Goal: Information Seeking & Learning: Learn about a topic

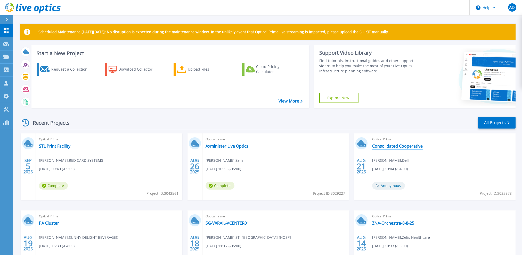
click at [391, 145] on link "Consolidated Cooperative" at bounding box center [397, 146] width 51 height 5
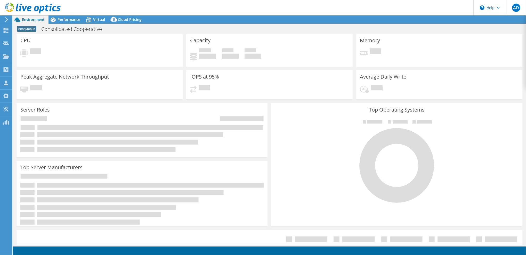
select select "USD"
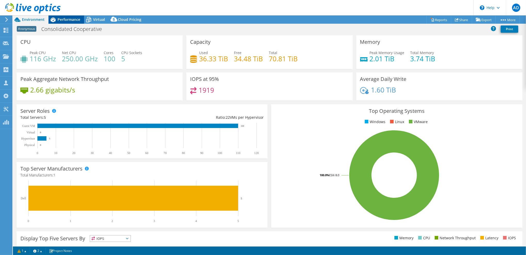
click at [67, 20] on span "Performance" at bounding box center [69, 19] width 23 height 5
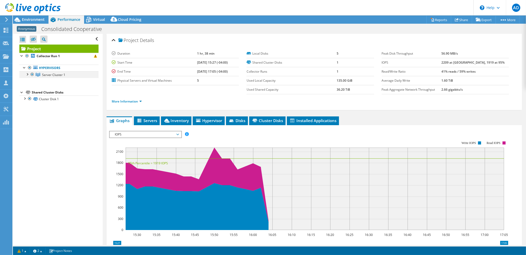
click at [26, 75] on div at bounding box center [27, 73] width 5 height 5
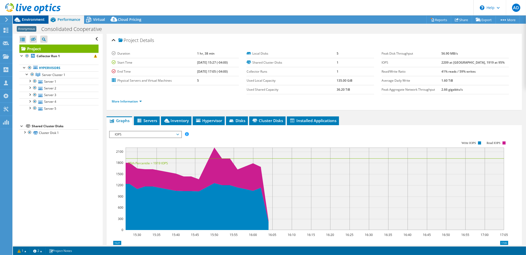
click at [35, 20] on span "Environment" at bounding box center [33, 19] width 23 height 5
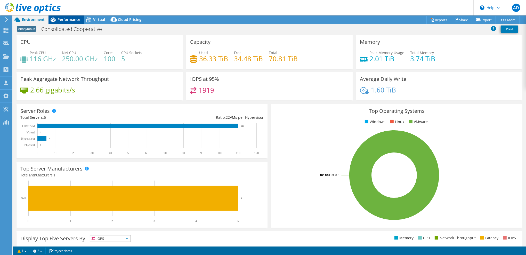
click at [59, 20] on span "Performance" at bounding box center [69, 19] width 23 height 5
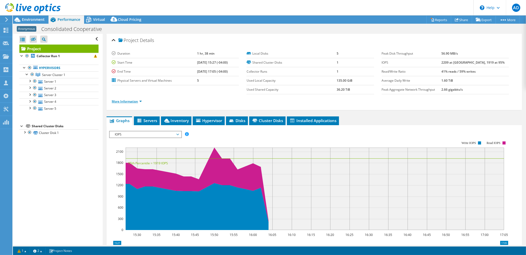
click at [130, 102] on link "More Information" at bounding box center [127, 101] width 30 height 4
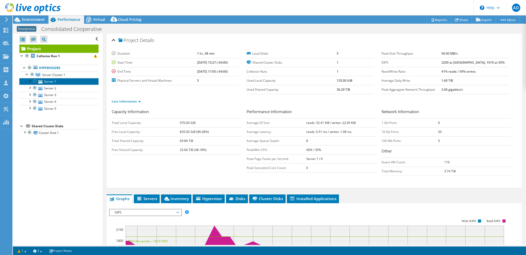
click at [56, 80] on link "Server 1" at bounding box center [58, 81] width 79 height 7
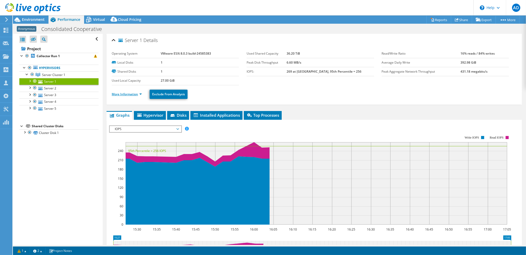
click at [127, 93] on link "More Information" at bounding box center [127, 94] width 30 height 4
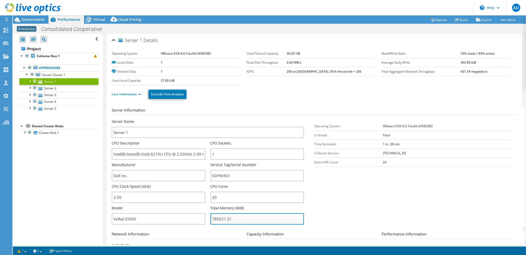
drag, startPoint x: 231, startPoint y: 219, endPoint x: 210, endPoint y: 220, distance: 20.9
click at [211, 220] on input "785021.31" at bounding box center [257, 219] width 93 height 11
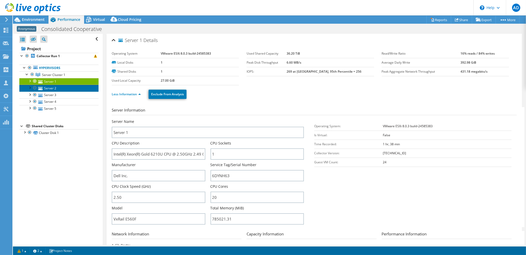
click at [52, 87] on link "Server 2" at bounding box center [58, 88] width 79 height 7
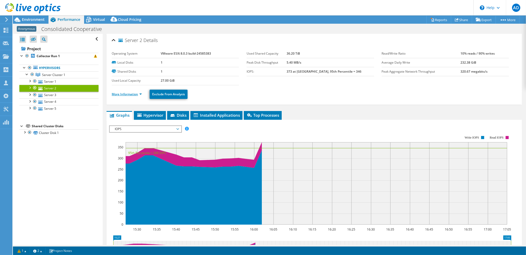
click at [133, 93] on link "More Information" at bounding box center [127, 94] width 30 height 4
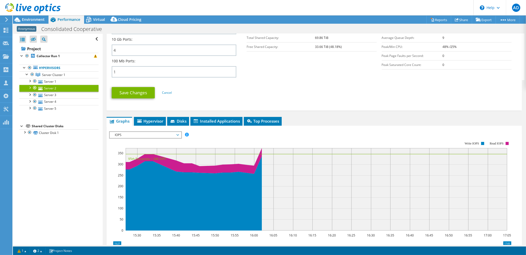
scroll to position [232, 0]
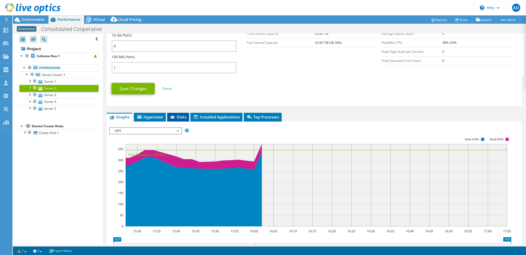
click at [182, 116] on span "Disks" at bounding box center [178, 117] width 17 height 5
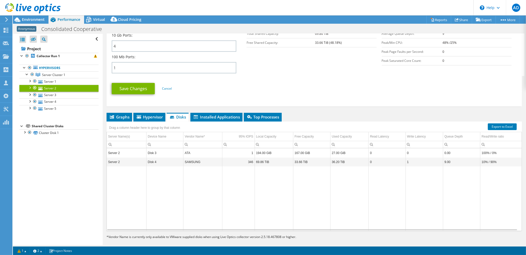
click at [29, 87] on div at bounding box center [29, 87] width 5 height 5
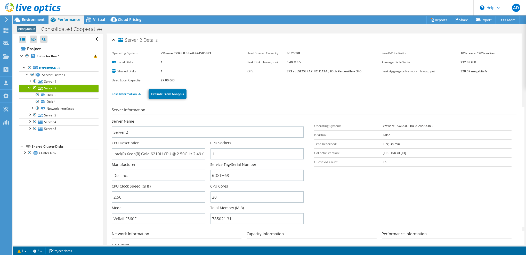
scroll to position [0, 0]
click at [226, 175] on input "6DXTH63" at bounding box center [257, 175] width 93 height 11
click at [45, 179] on div "Open All Close All Hide Excluded Nodes Project Tree Filter" at bounding box center [58, 140] width 90 height 212
click at [130, 93] on link "Less Information" at bounding box center [126, 94] width 29 height 4
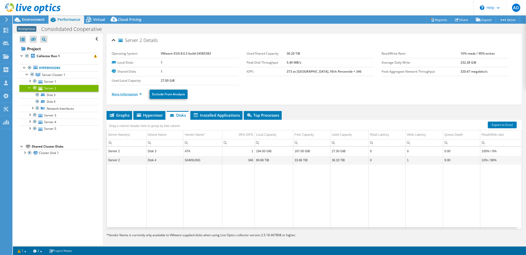
click at [130, 93] on link "More Information" at bounding box center [127, 94] width 30 height 4
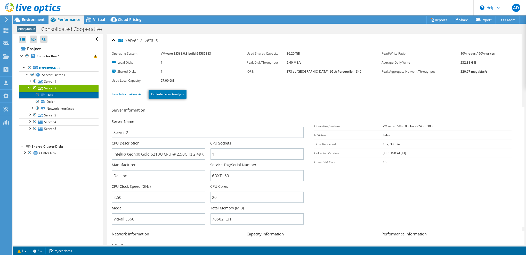
click at [63, 94] on link "Disk 3" at bounding box center [58, 95] width 79 height 7
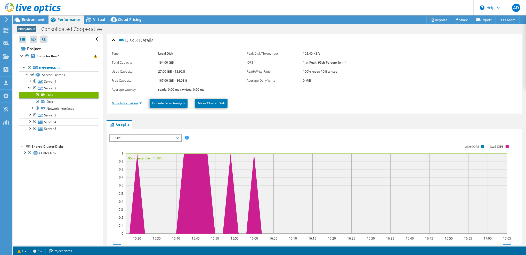
click at [130, 102] on link "More Information" at bounding box center [127, 103] width 30 height 4
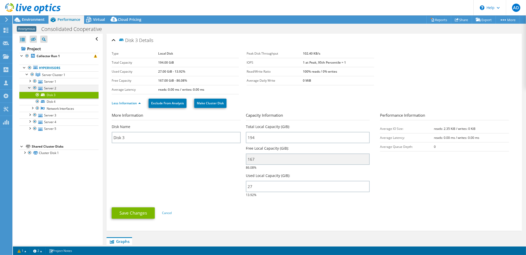
click at [29, 88] on div at bounding box center [29, 87] width 5 height 5
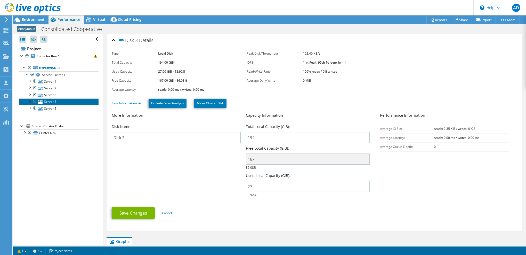
click at [57, 100] on link "Server 4" at bounding box center [58, 102] width 79 height 7
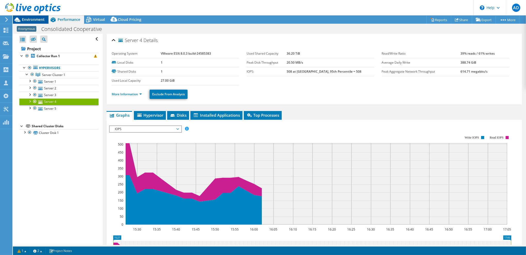
click at [37, 18] on span "Environment" at bounding box center [33, 19] width 23 height 5
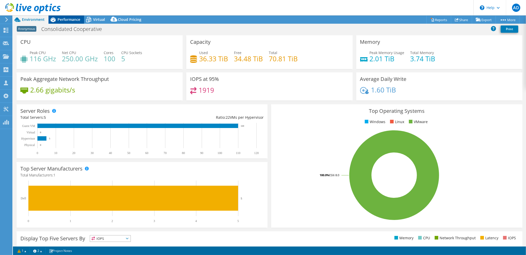
click at [66, 21] on span "Performance" at bounding box center [69, 19] width 23 height 5
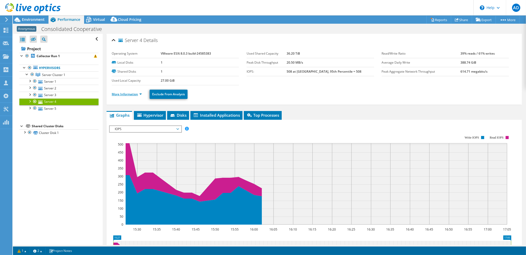
click at [129, 94] on link "More Information" at bounding box center [127, 94] width 30 height 4
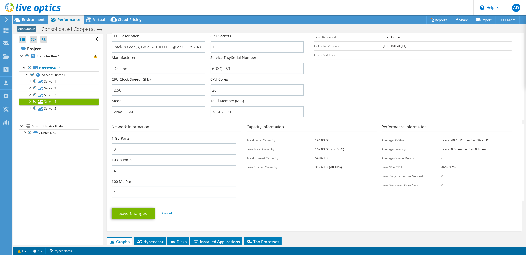
scroll to position [129, 0]
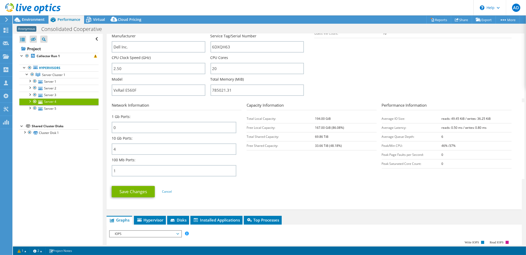
click at [73, 172] on div "Open All Close All Hide Excluded Nodes Project Tree Filter" at bounding box center [58, 140] width 90 height 212
